Goal: Task Accomplishment & Management: Use online tool/utility

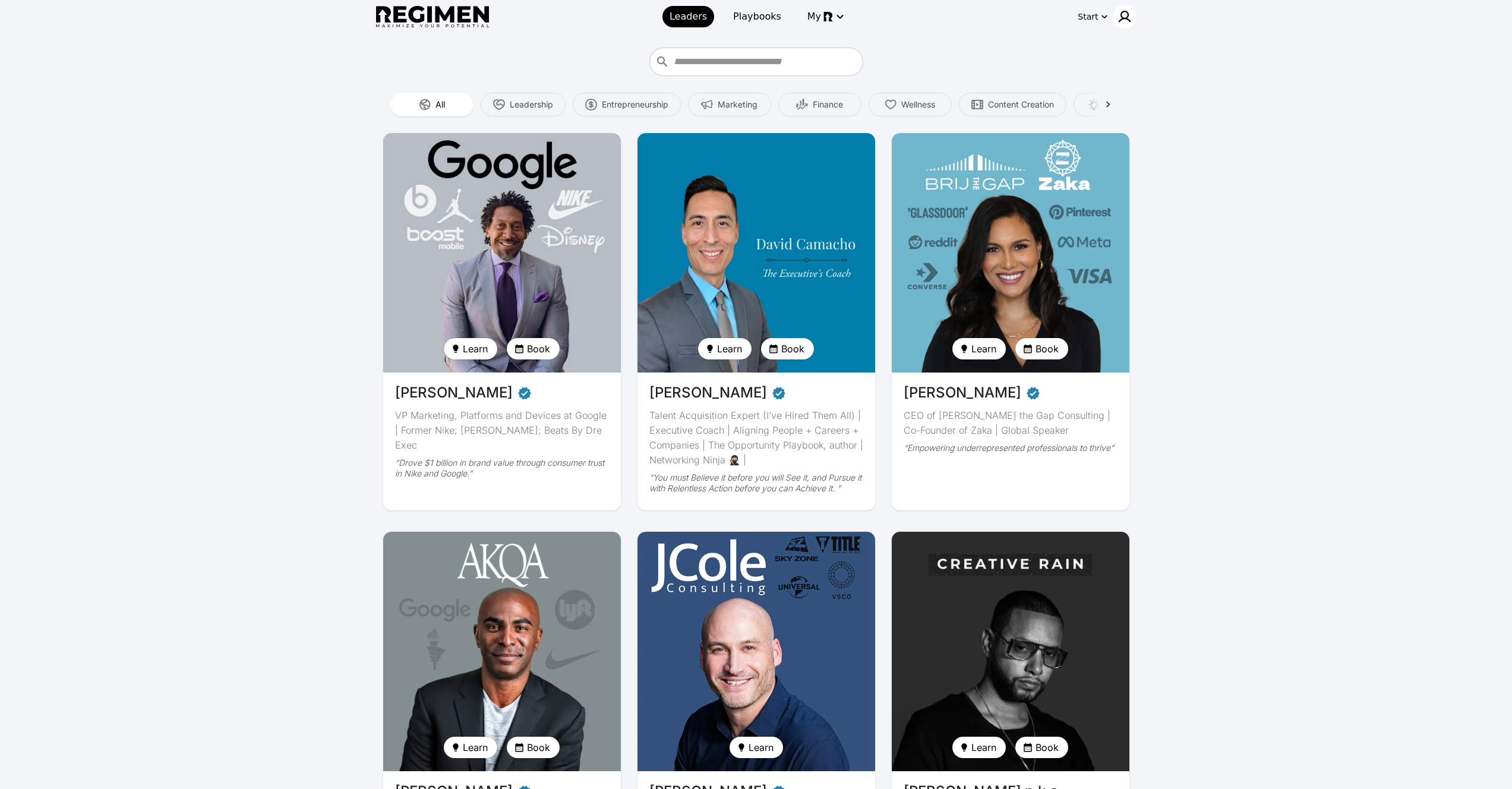
click at [1126, 16] on img at bounding box center [1125, 17] width 14 height 14
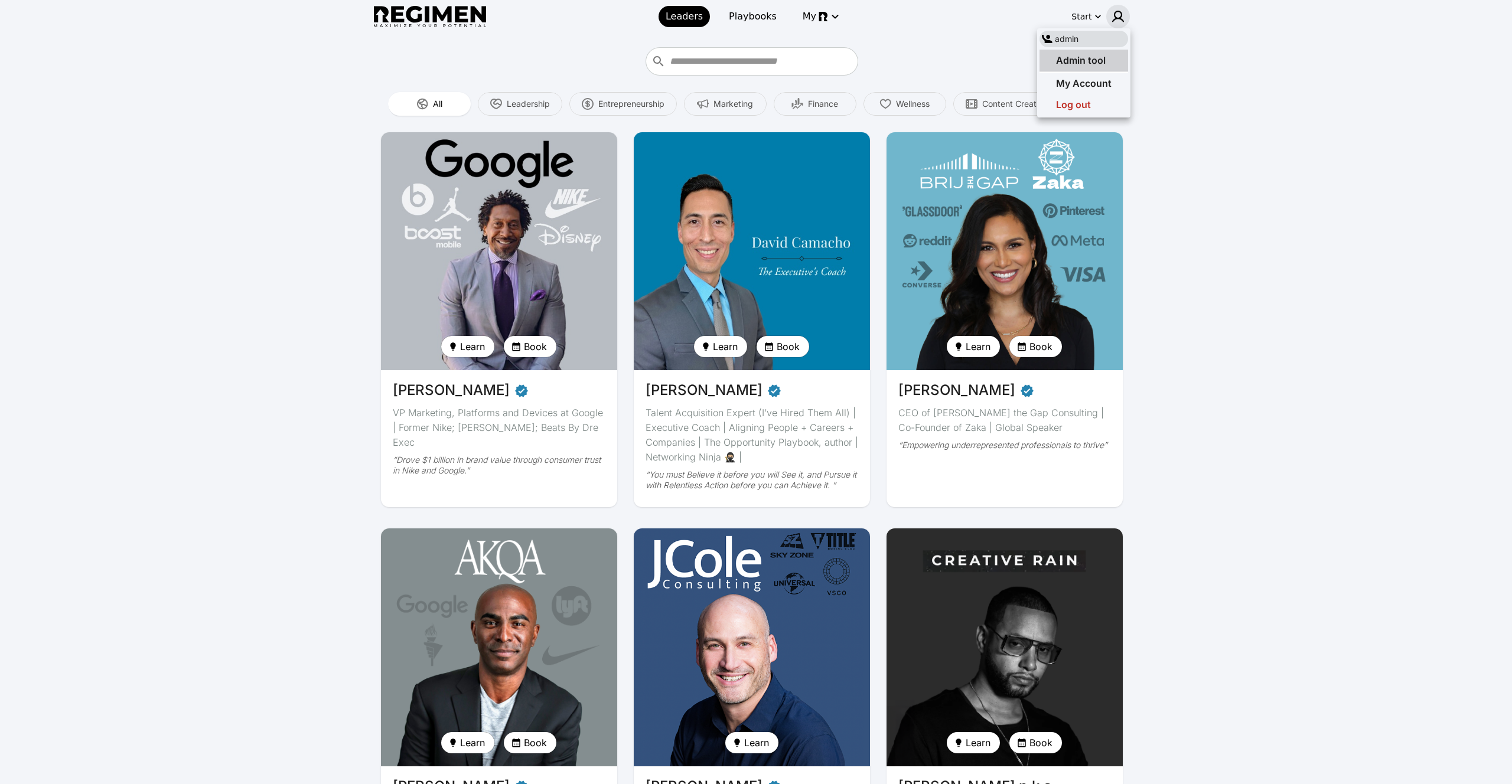
click at [1082, 60] on span "Admin tool" at bounding box center [1081, 60] width 50 height 12
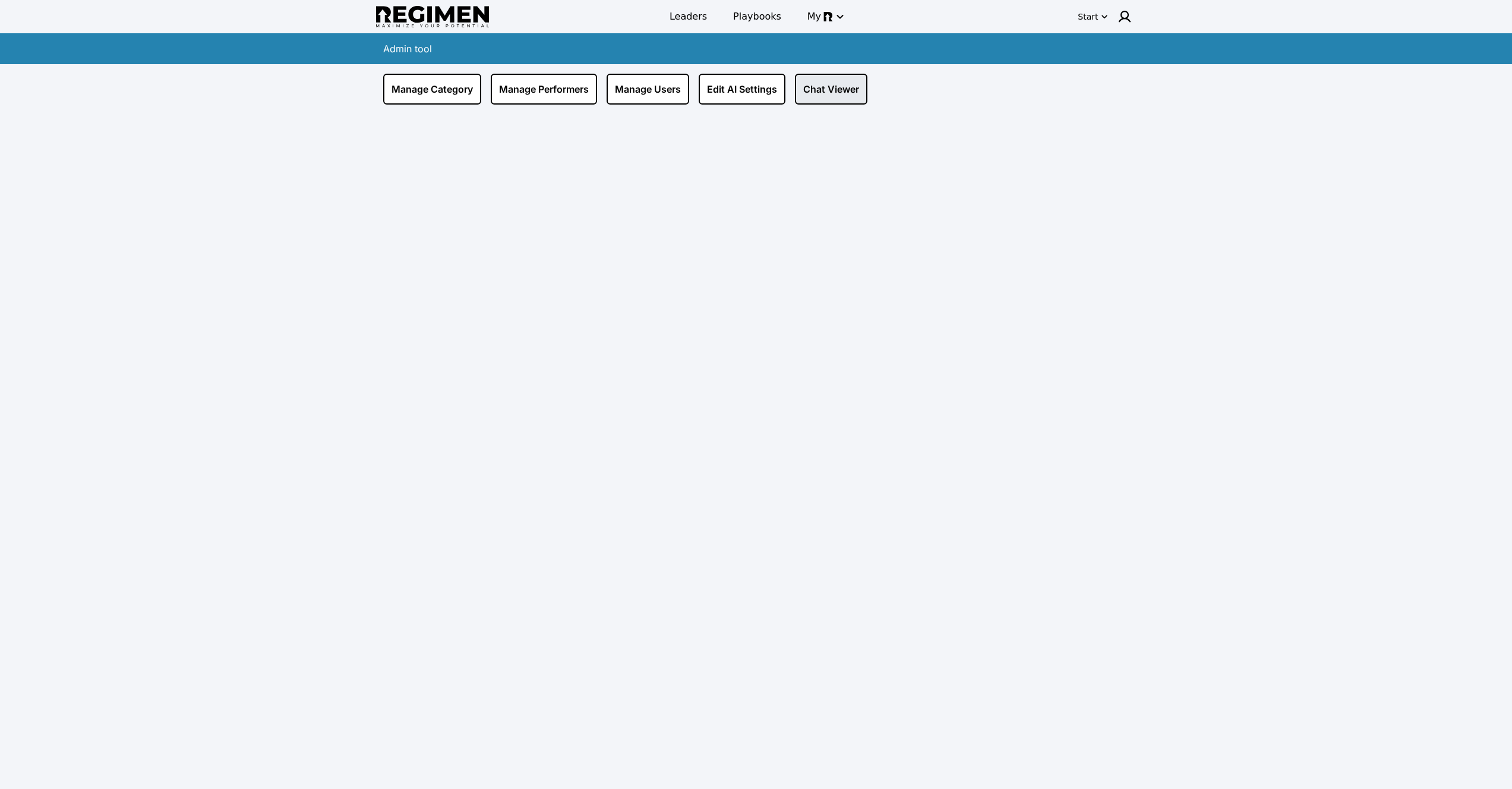
click at [817, 91] on link "Chat Viewer" at bounding box center [831, 89] width 73 height 31
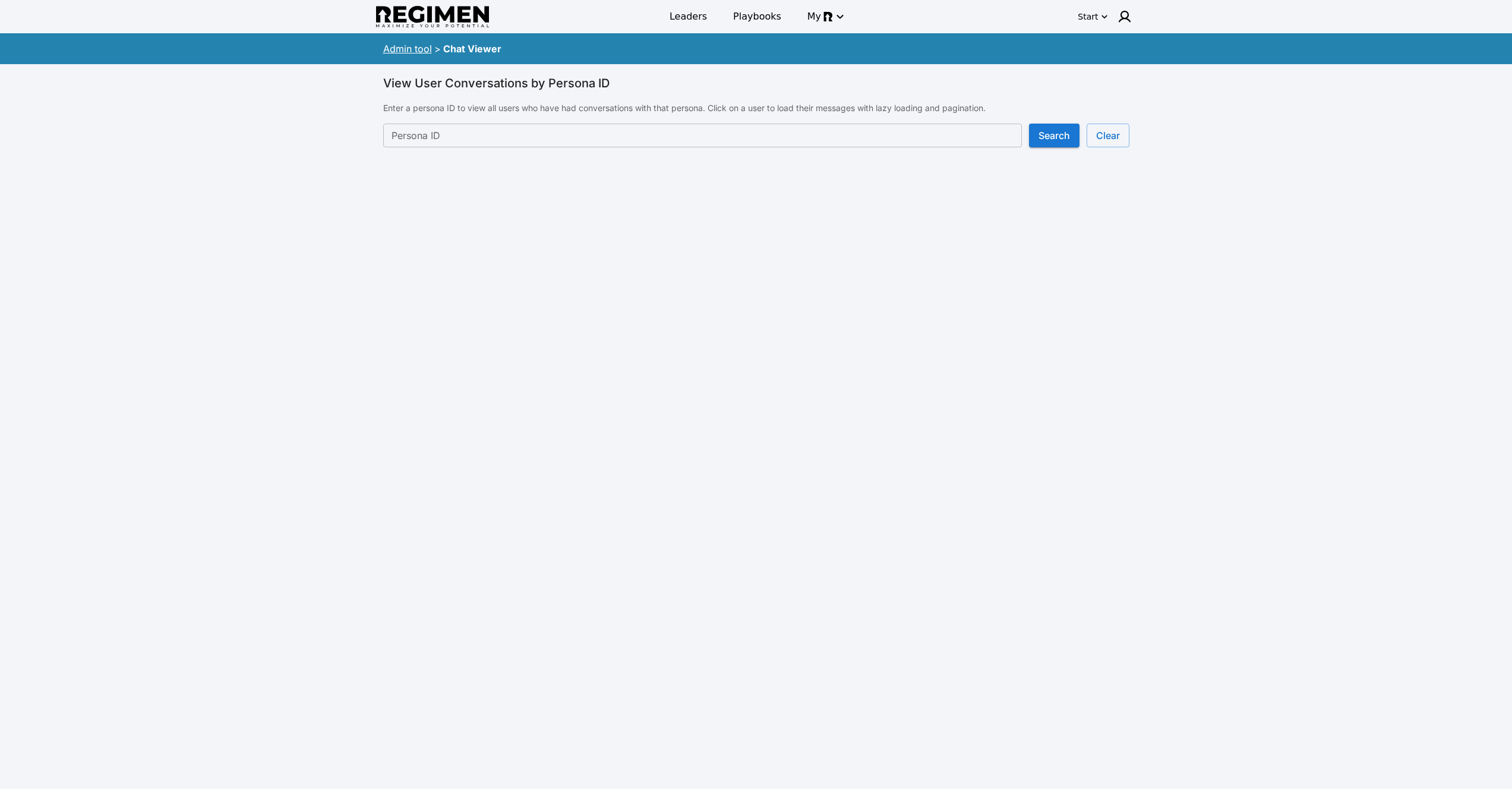
click at [1102, 135] on button "Clear" at bounding box center [1108, 136] width 43 height 24
click at [412, 54] on link "Admin tool" at bounding box center [407, 49] width 49 height 12
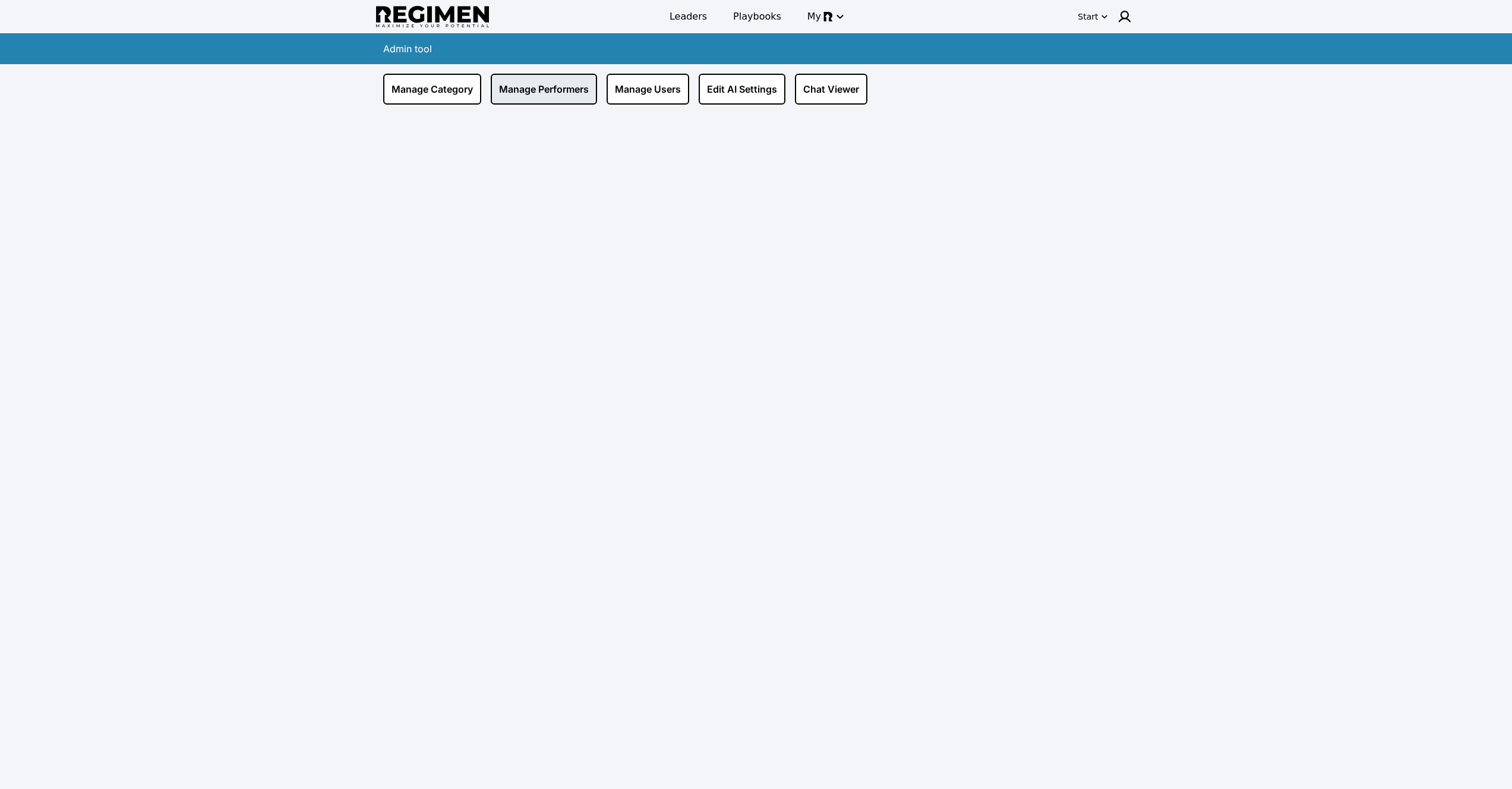
click at [539, 87] on link "Manage Performers" at bounding box center [544, 89] width 106 height 31
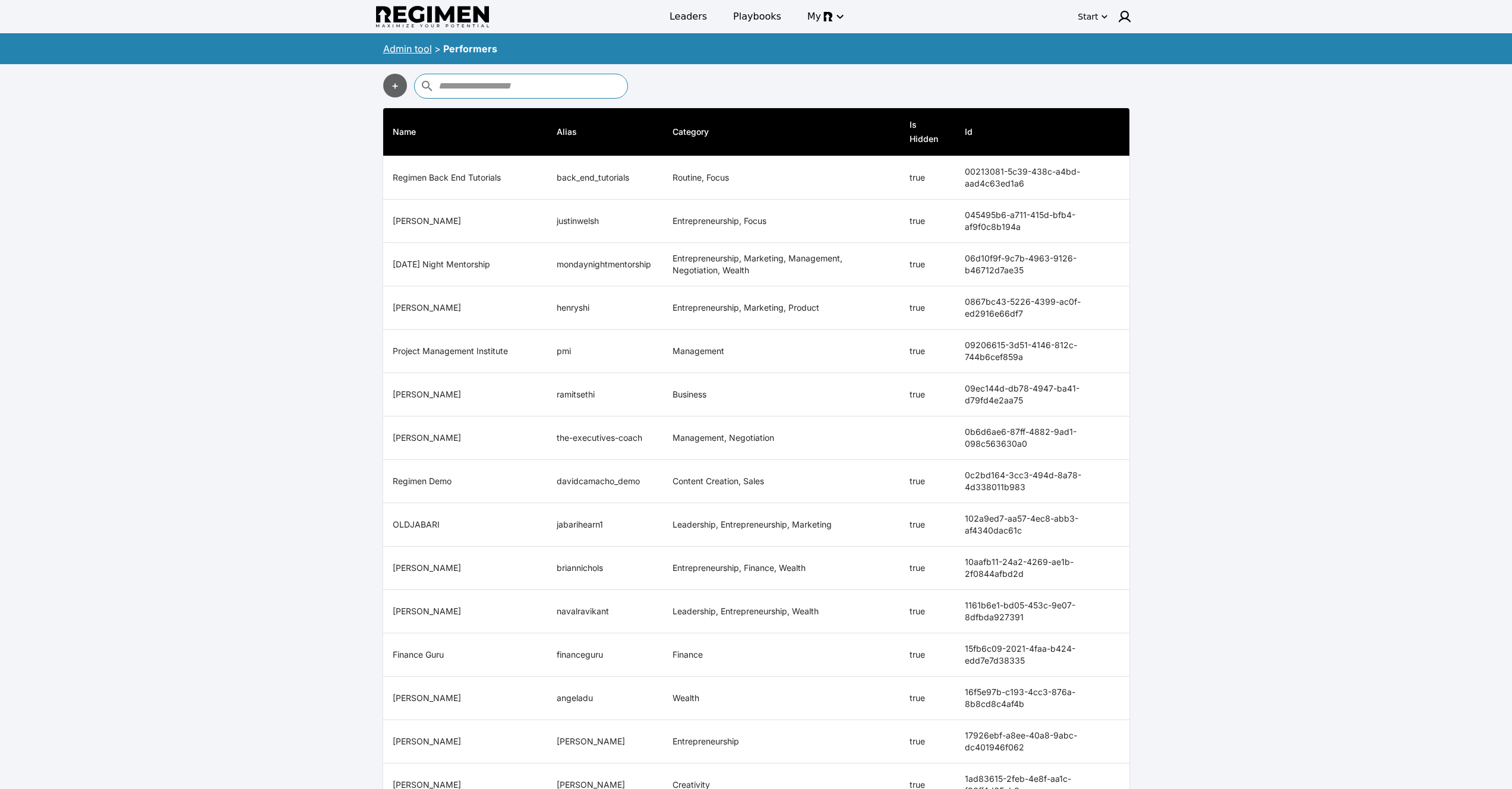
type input "*"
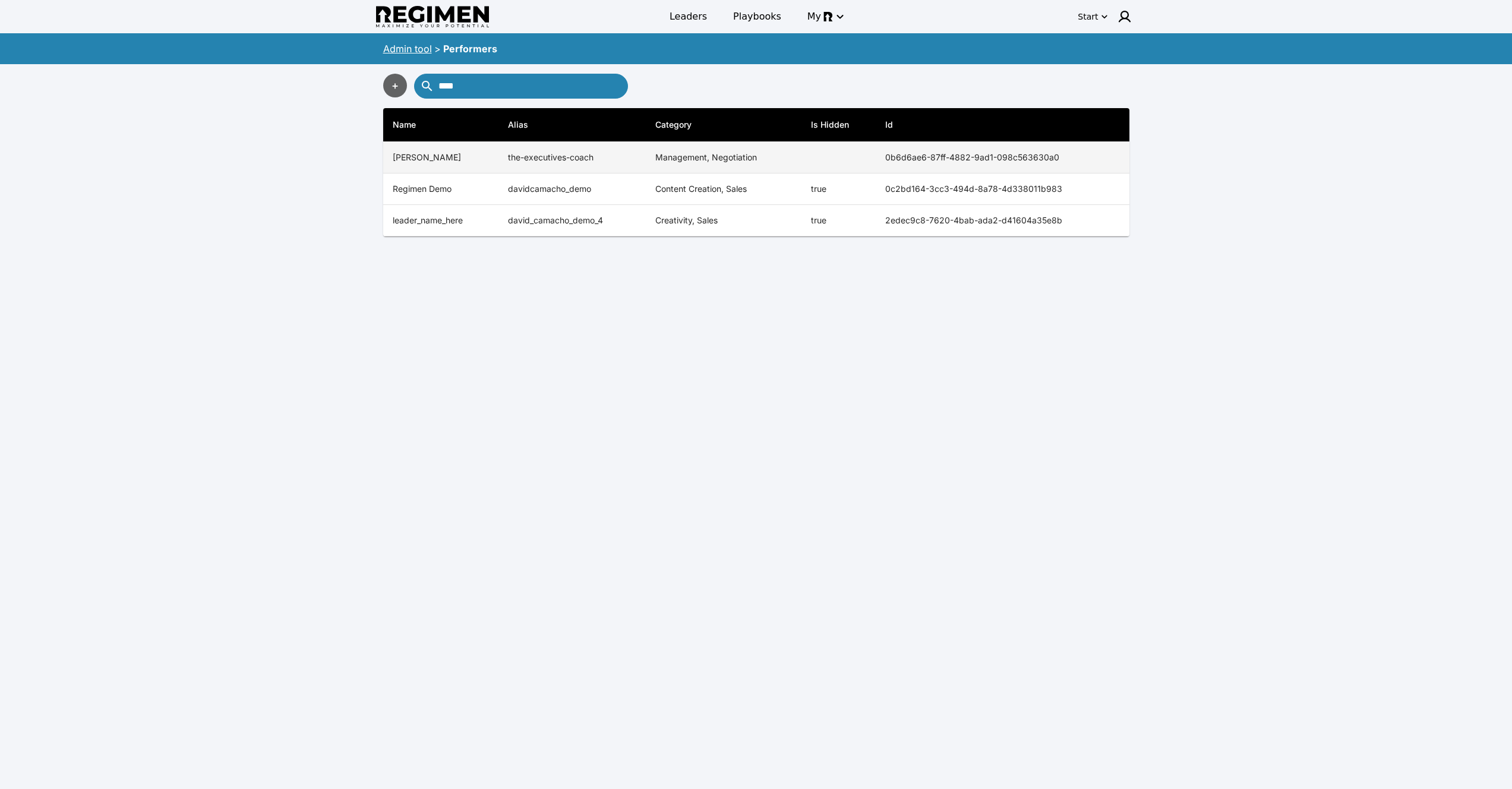
type input "****"
copy th "0b6d6ae6-87ff-4882-9ad1-098c563630a0"
drag, startPoint x: 884, startPoint y: 156, endPoint x: 1072, endPoint y: 160, distance: 188.0
click at [1072, 160] on th "0b6d6ae6-87ff-4882-9ad1-098c563630a0" at bounding box center [1003, 158] width 254 height 31
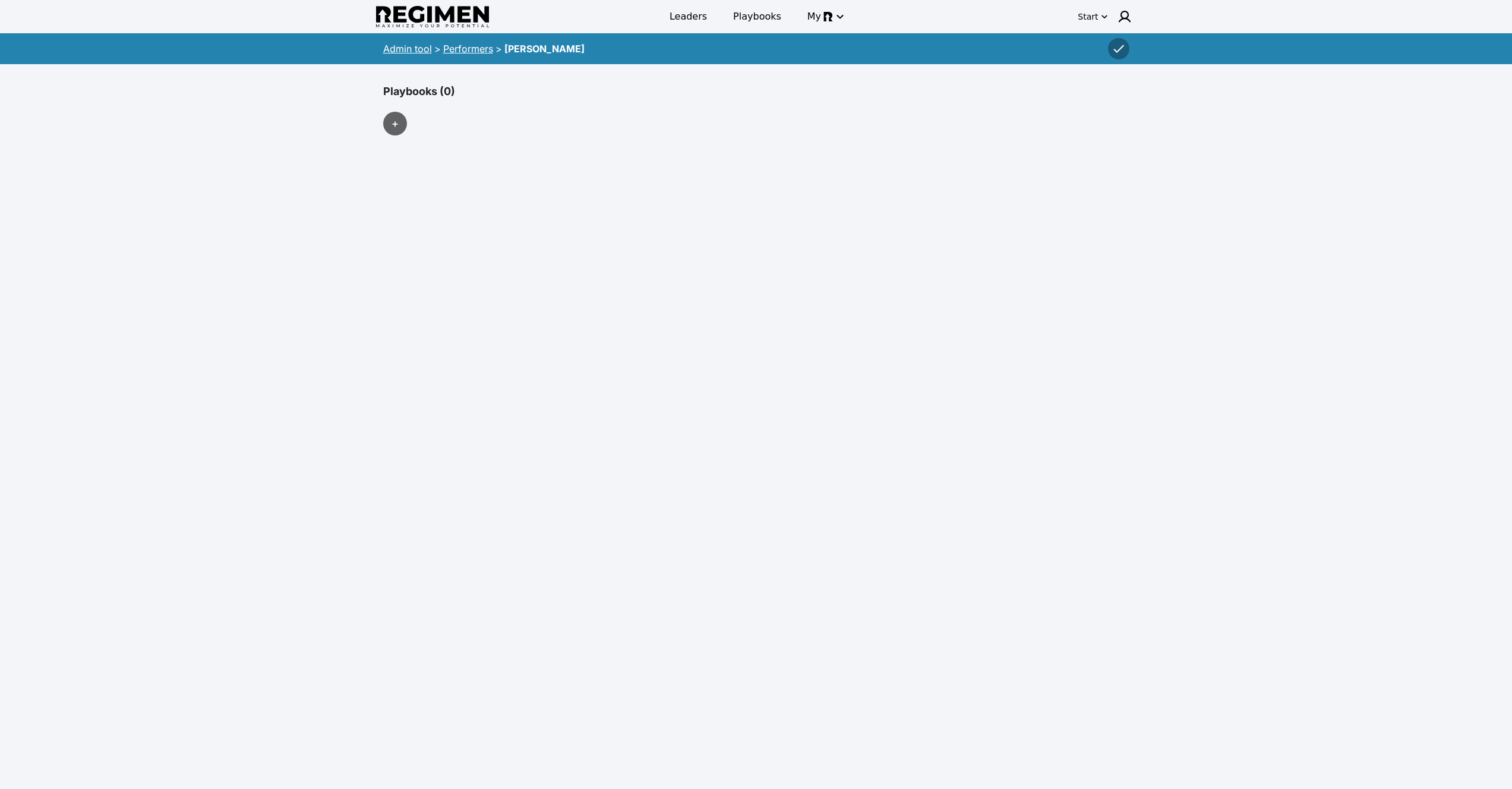
click at [445, 51] on link "Performers" at bounding box center [468, 49] width 50 height 12
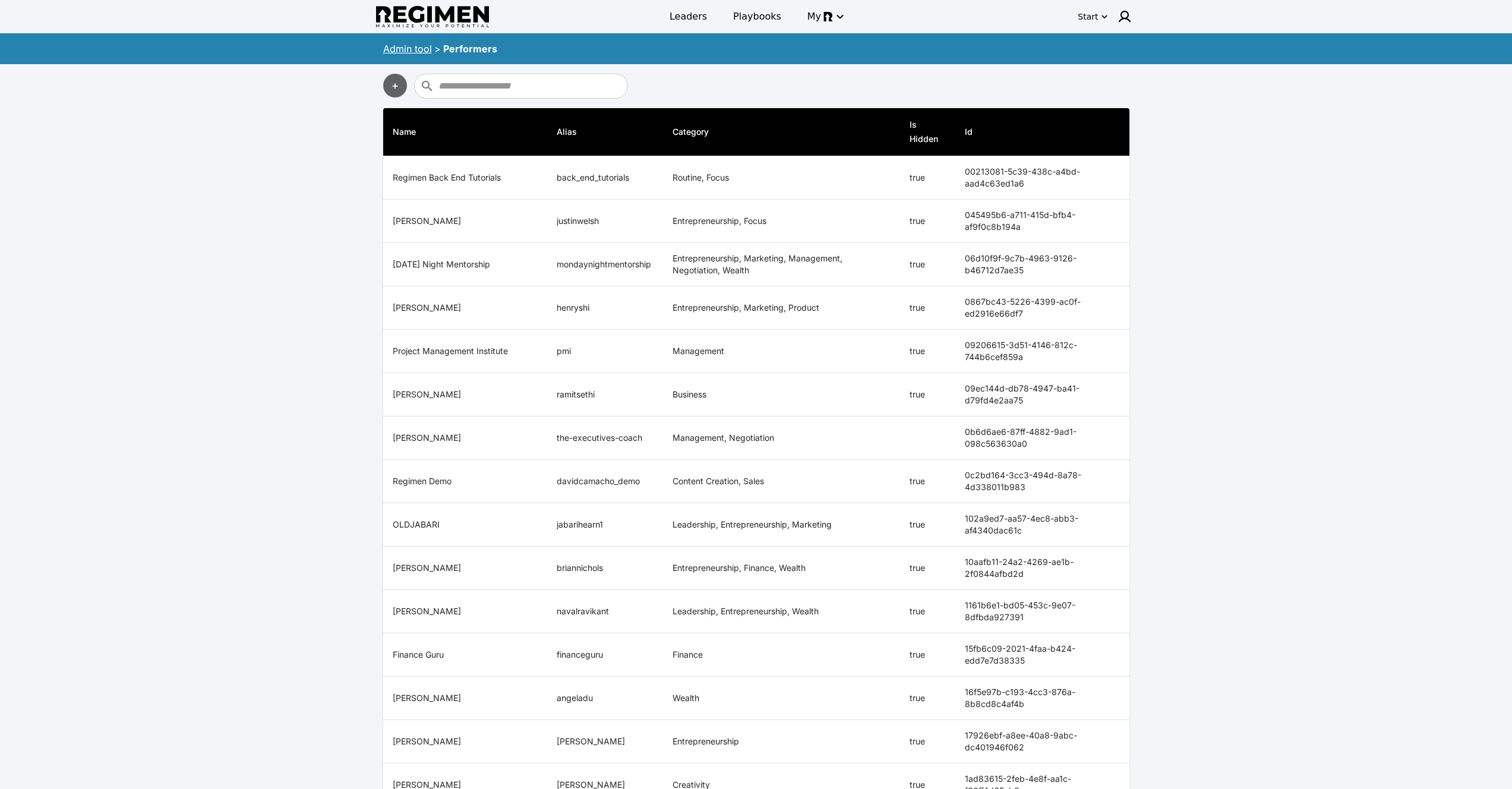
click at [410, 49] on link "Admin tool" at bounding box center [407, 49] width 49 height 12
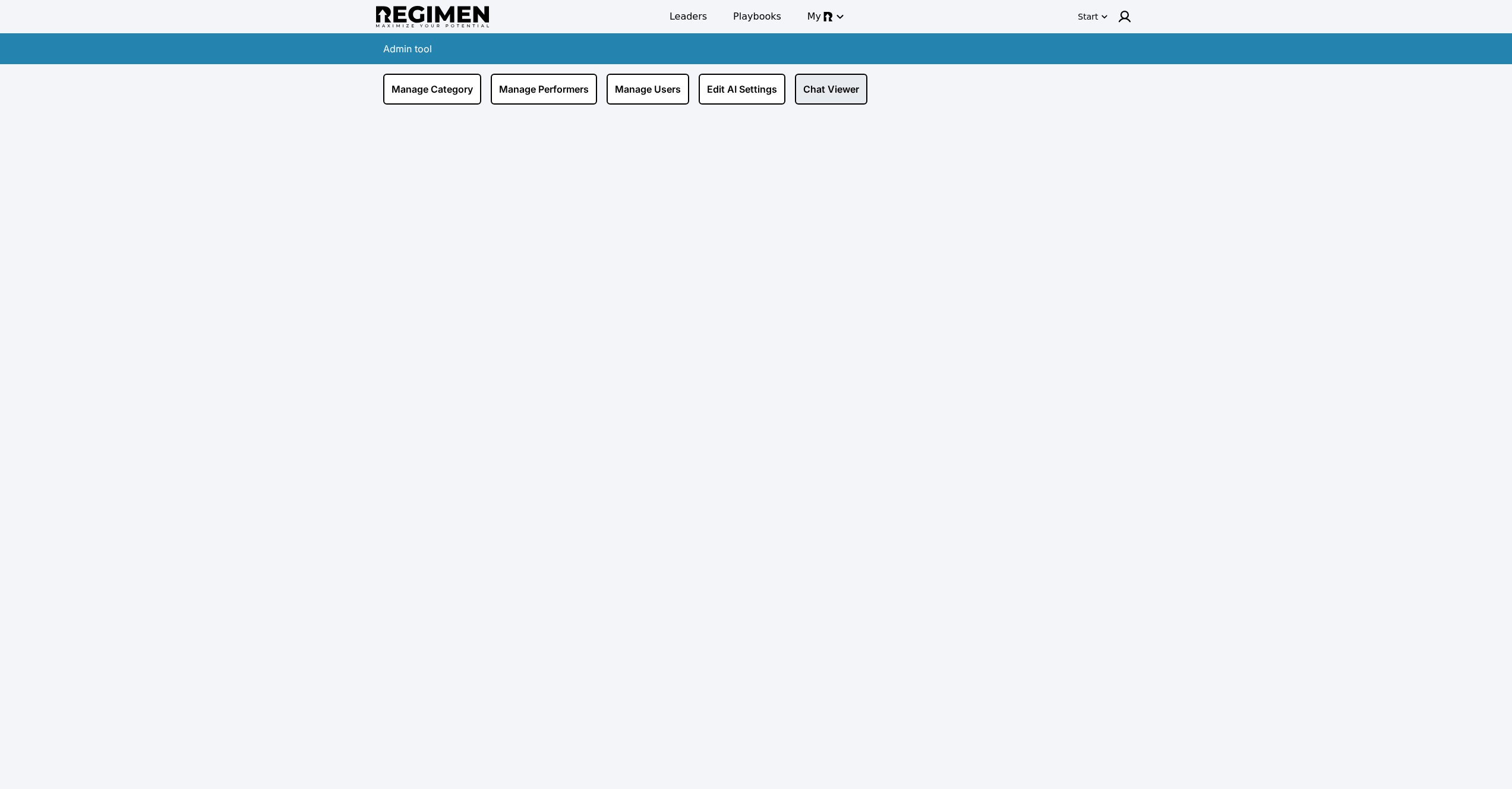
click at [833, 92] on link "Chat Viewer" at bounding box center [831, 89] width 73 height 31
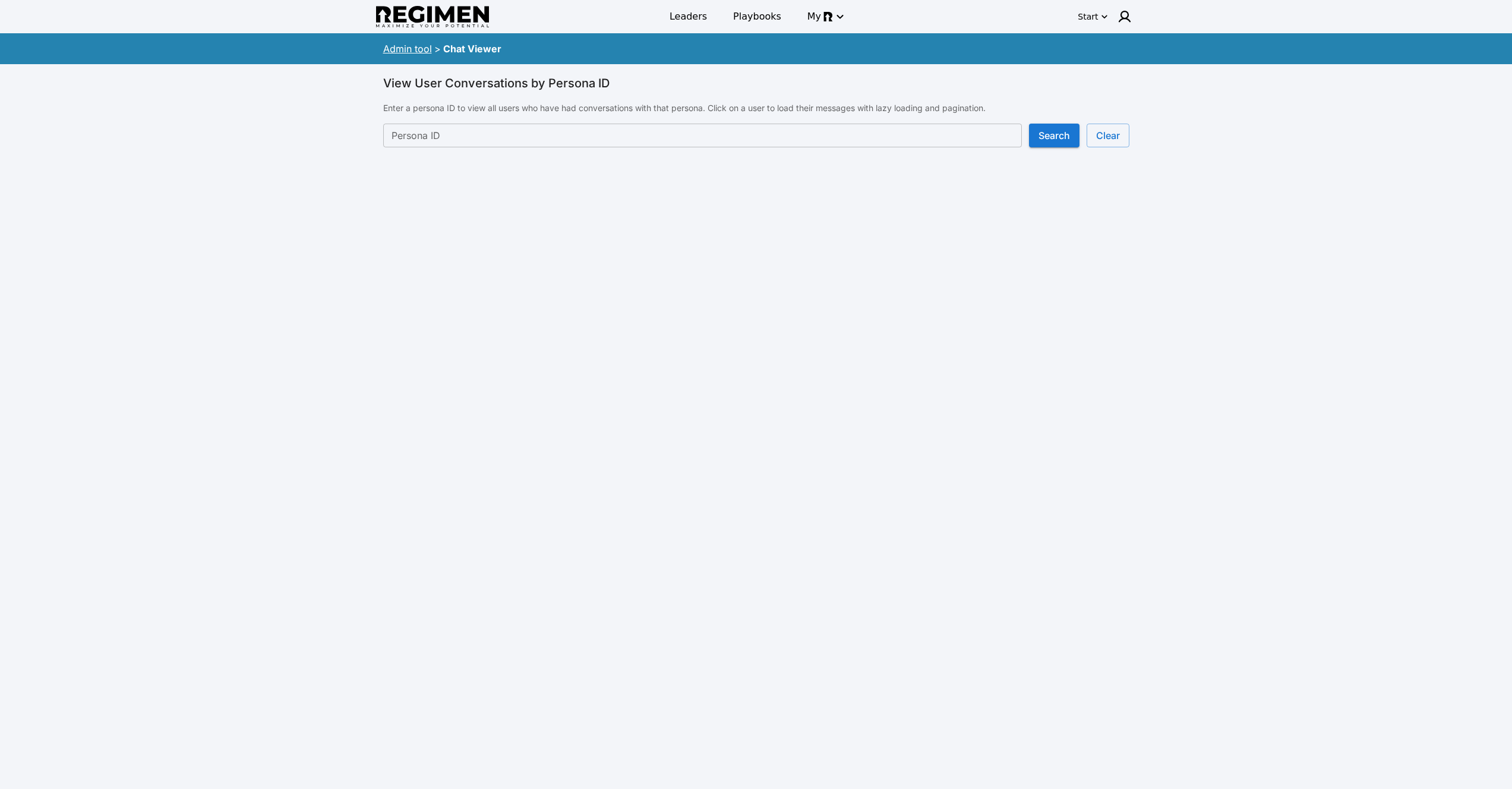
click at [803, 130] on input "Persona ID" at bounding box center [702, 136] width 639 height 24
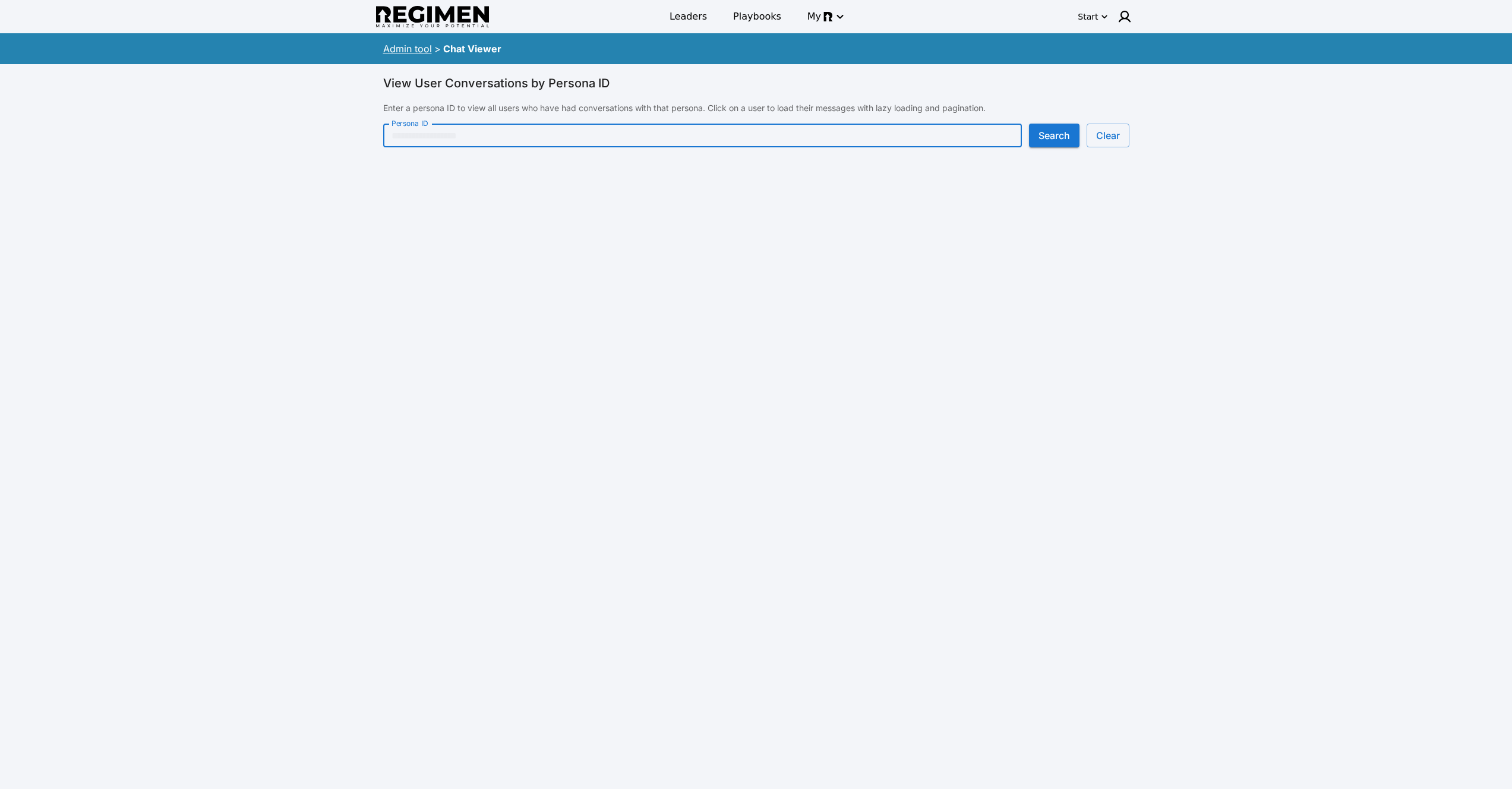
paste input "**********"
type input "**********"
click at [1040, 137] on button "Search" at bounding box center [1054, 136] width 51 height 24
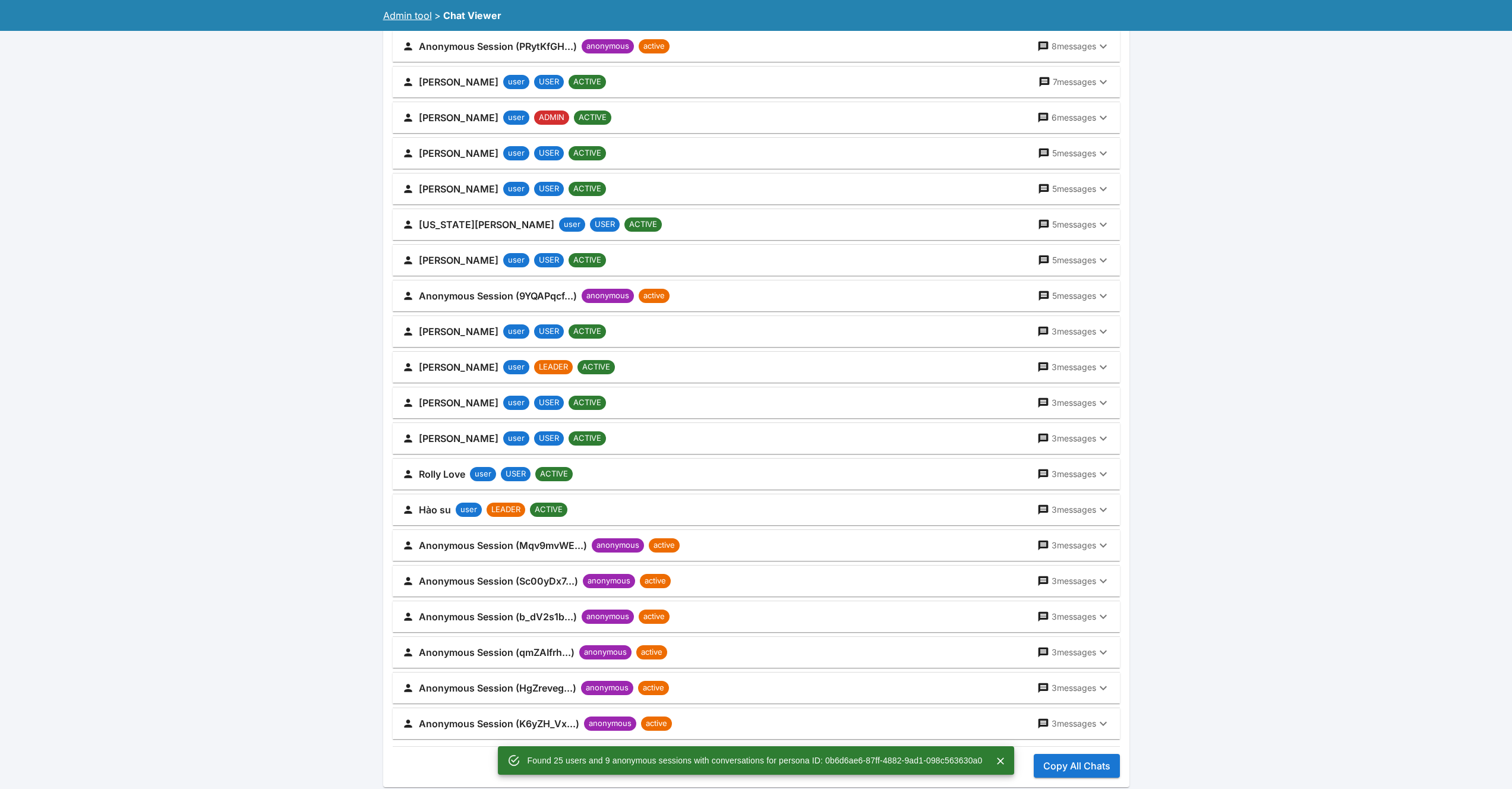
scroll to position [817, 0]
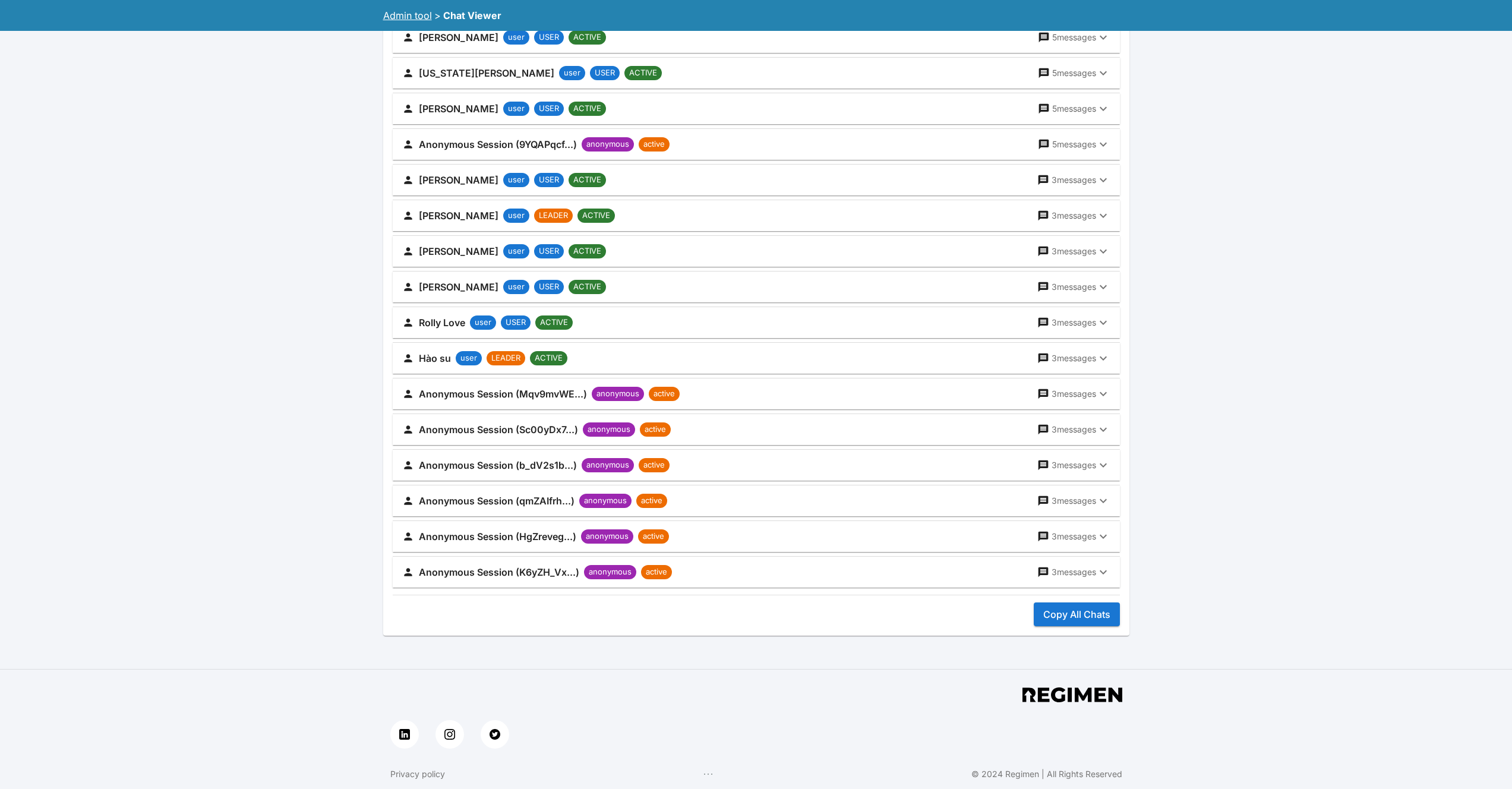
click at [1076, 609] on button "Copy All Chats" at bounding box center [1077, 615] width 86 height 24
